Goal: Information Seeking & Learning: Learn about a topic

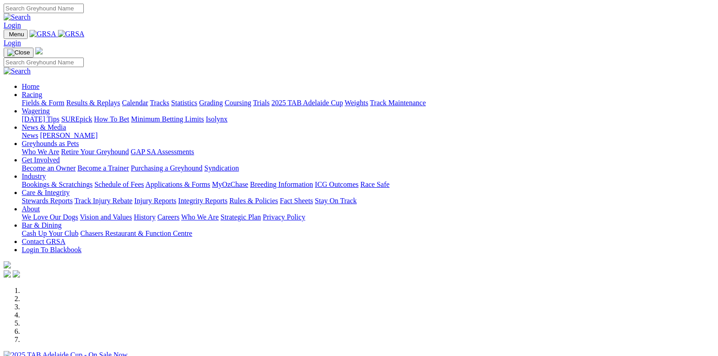
click at [84, 10] on input "Search" at bounding box center [44, 9] width 80 height 10
drag, startPoint x: 443, startPoint y: 10, endPoint x: 367, endPoint y: 14, distance: 75.8
click at [367, 14] on div "compto Login" at bounding box center [359, 17] width 711 height 26
type input "compto"
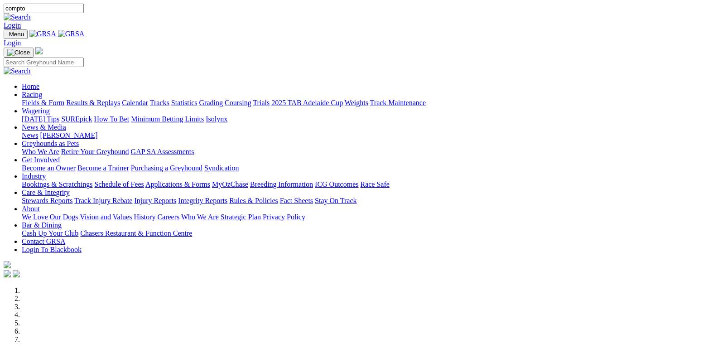
click at [42, 91] on link "Racing" at bounding box center [32, 95] width 20 height 8
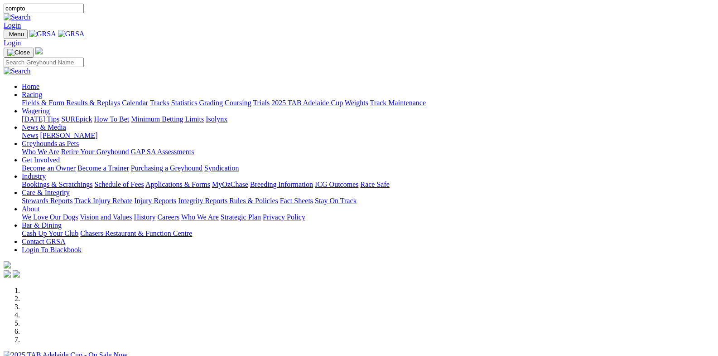
click at [42, 91] on link "Racing" at bounding box center [32, 95] width 20 height 8
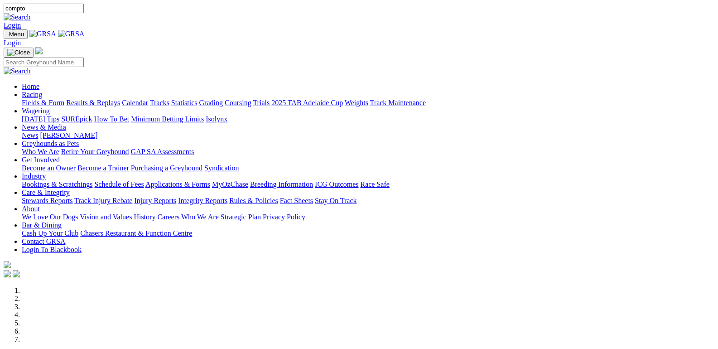
click at [41, 99] on link "Fields & Form" at bounding box center [43, 103] width 43 height 8
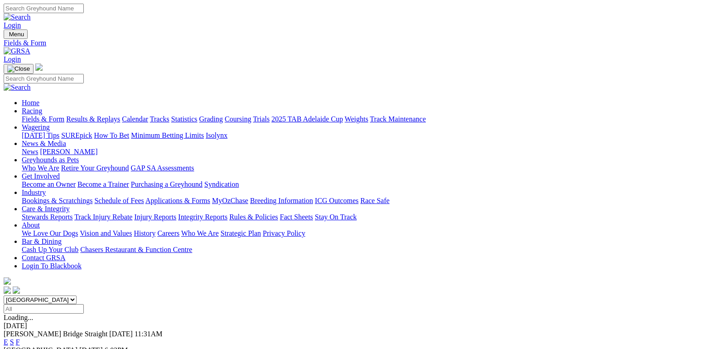
scroll to position [136, 0]
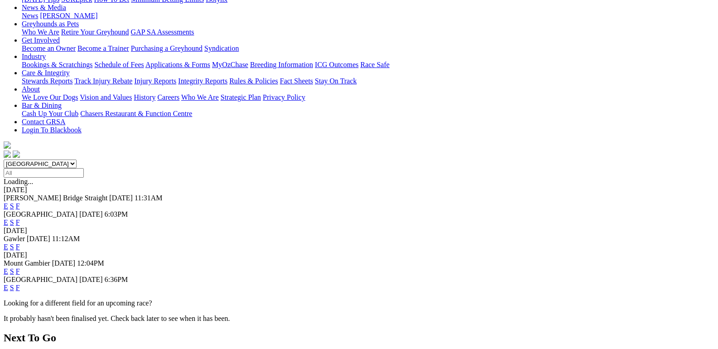
click at [20, 267] on link "F" at bounding box center [18, 271] width 4 height 8
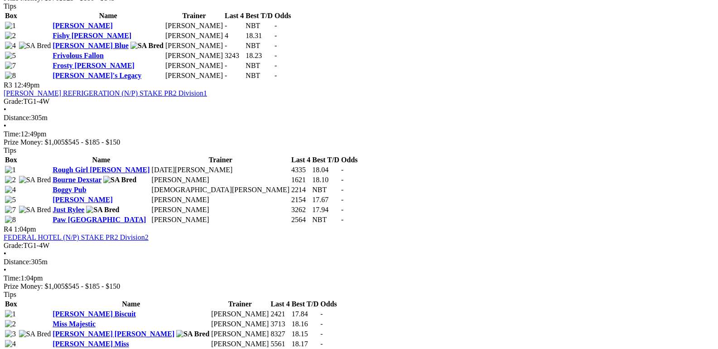
scroll to position [544, 0]
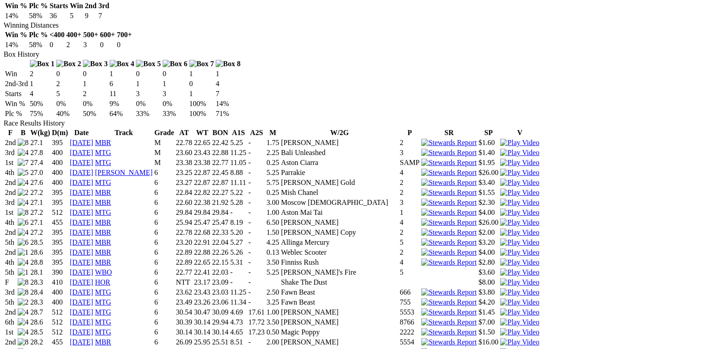
scroll to position [679, 0]
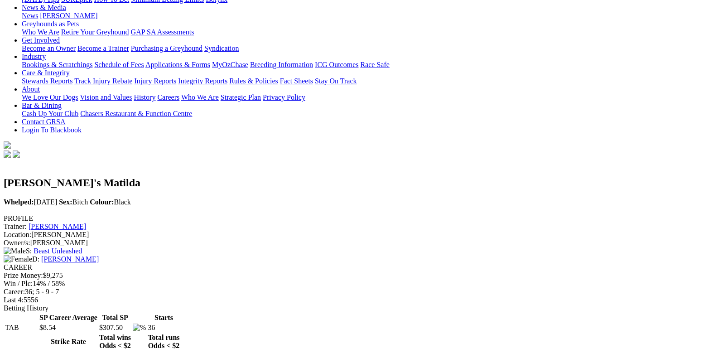
scroll to position [0, 0]
